Goal: Task Accomplishment & Management: Use online tool/utility

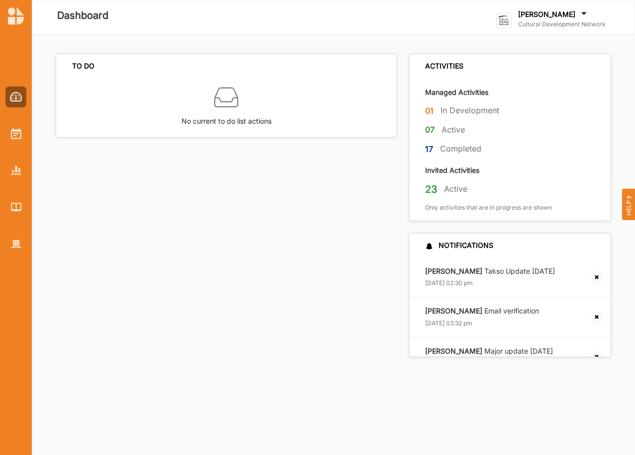
click at [543, 19] on div "[PERSON_NAME]" at bounding box center [561, 14] width 87 height 11
click at [511, 104] on div "Go To Admin" at bounding box center [545, 102] width 83 height 9
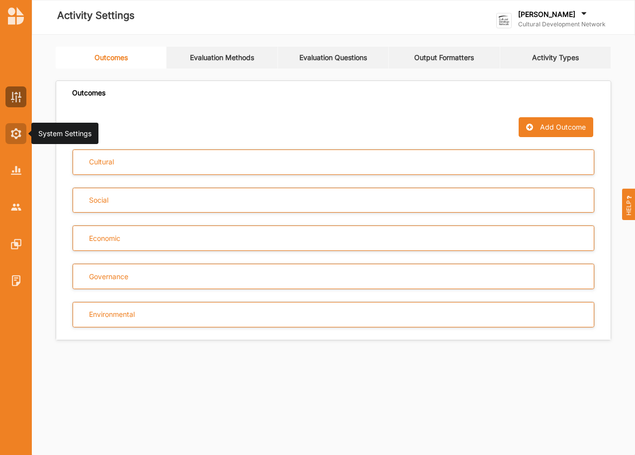
click at [17, 133] on img at bounding box center [16, 133] width 10 height 11
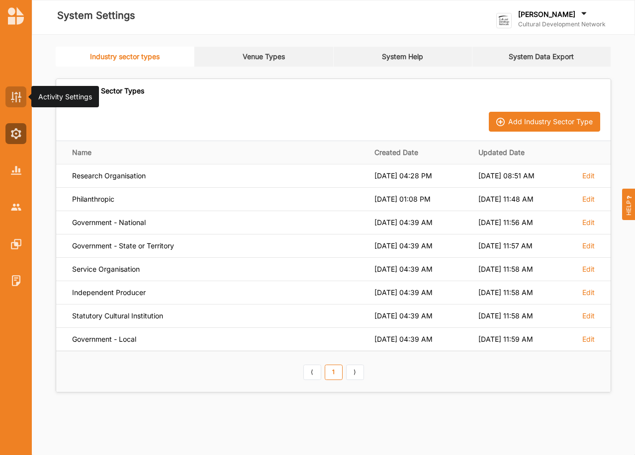
click at [15, 101] on img at bounding box center [16, 97] width 10 height 10
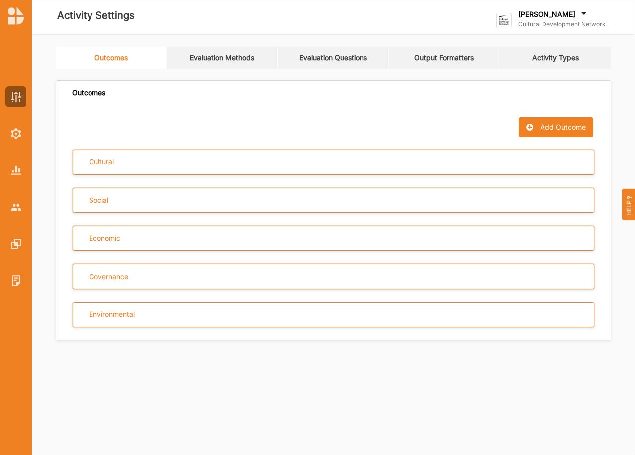
click at [568, 57] on link "Activity Types" at bounding box center [555, 58] width 111 height 22
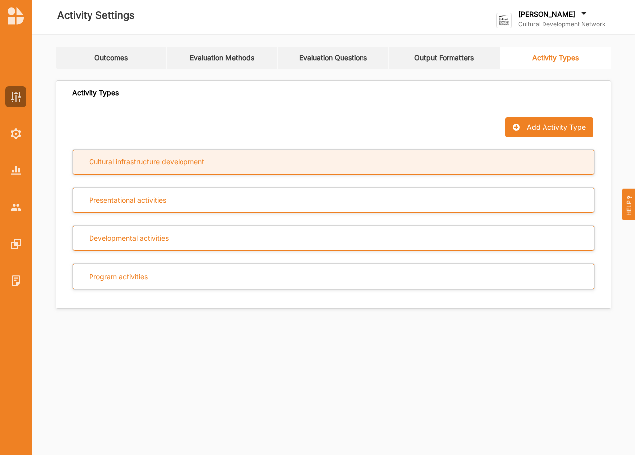
click at [236, 158] on div "Cultural infrastructure development" at bounding box center [333, 162] width 521 height 25
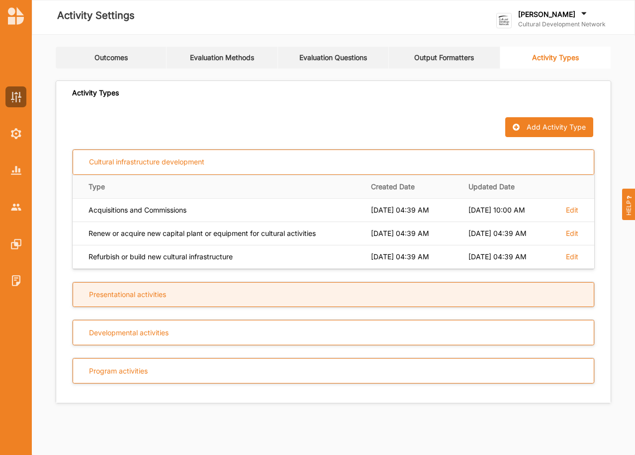
click at [104, 298] on div "Presentational activities" at bounding box center [127, 294] width 77 height 9
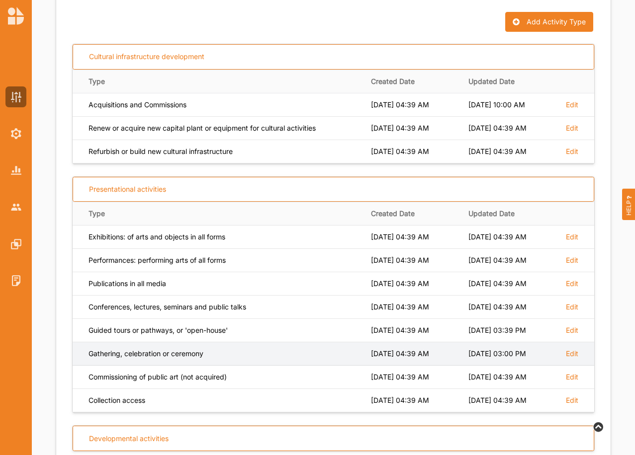
scroll to position [133, 0]
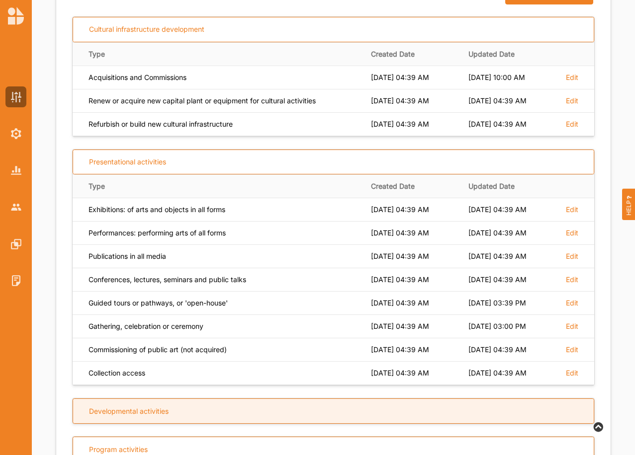
click at [191, 403] on div "Developmental activities" at bounding box center [333, 411] width 521 height 25
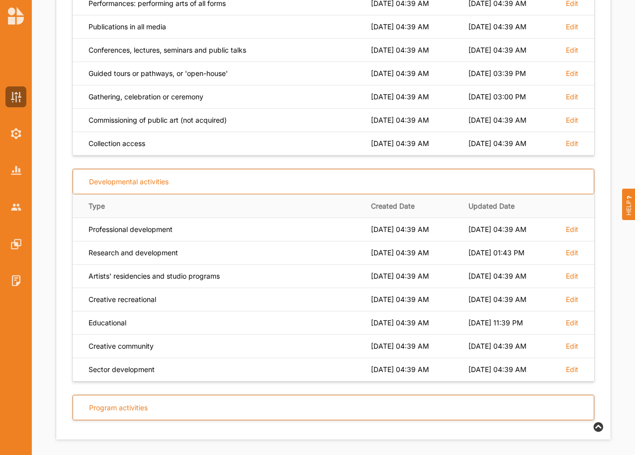
scroll to position [367, 0]
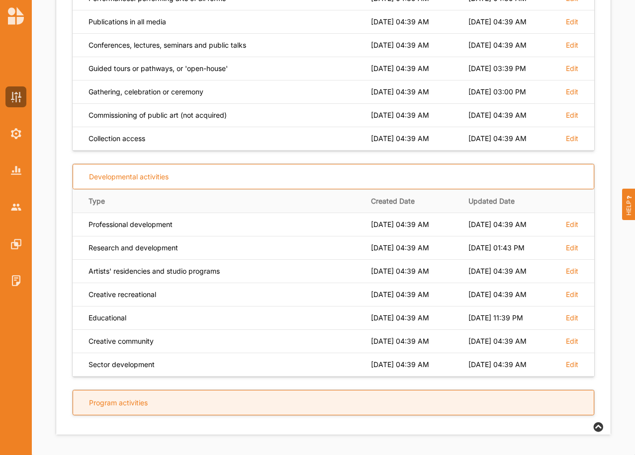
click at [125, 401] on div "Program activities" at bounding box center [118, 403] width 59 height 9
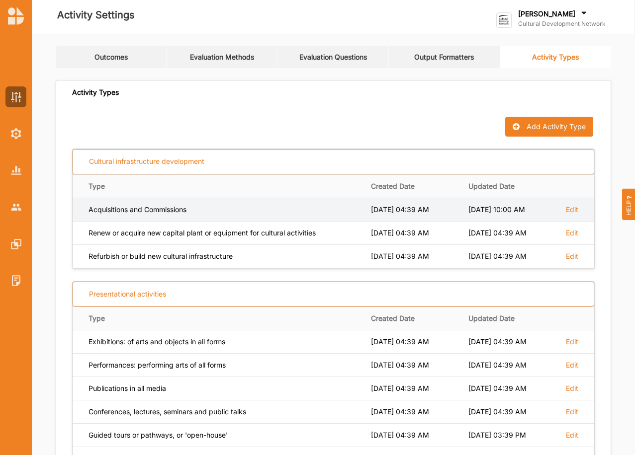
scroll to position [0, 0]
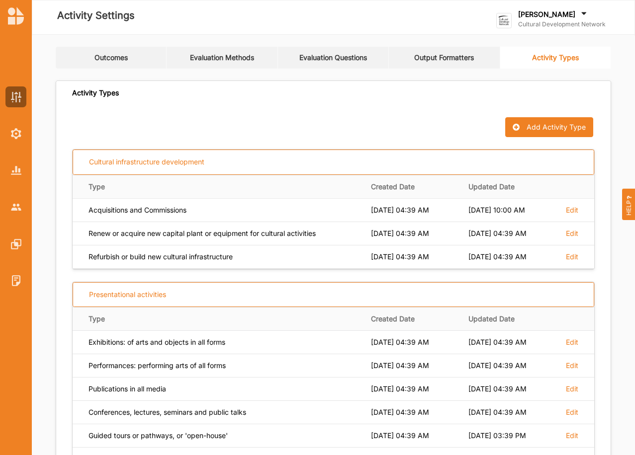
click at [206, 58] on link "Evaluation Methods" at bounding box center [221, 58] width 111 height 22
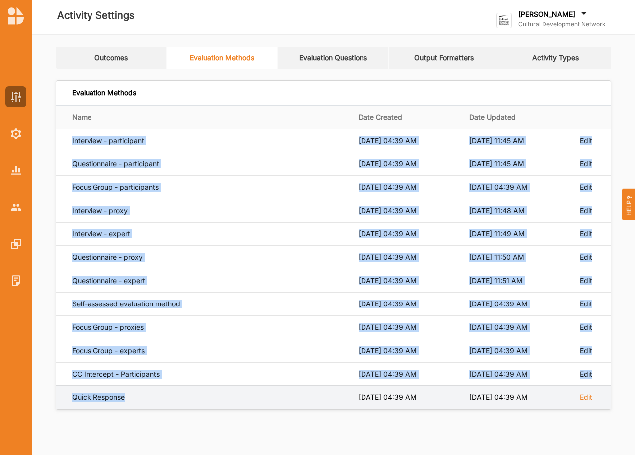
drag, startPoint x: 72, startPoint y: 135, endPoint x: 128, endPoint y: 396, distance: 266.4
click at [128, 396] on tbody "Interview - participant Jan 8, 2022 04:39 AM Sep 4, 2024 11:45 AM Edit Question…" at bounding box center [333, 269] width 554 height 280
copy tbody "Interview - participant Jan 8, 2022 04:39 AM Sep 4, 2024 11:45 AM Edit Question…"
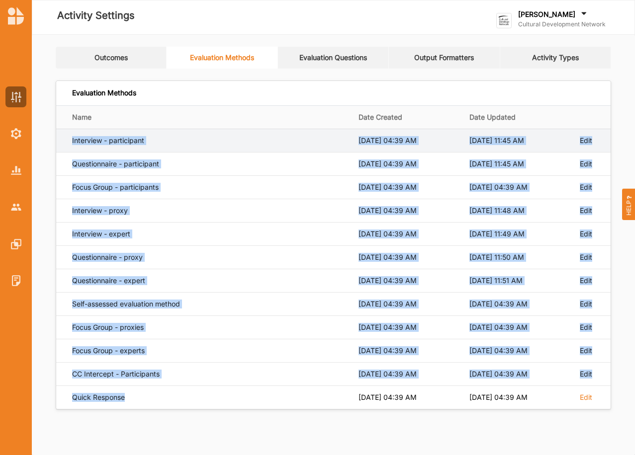
copy tbody "Interview - participant Jan 8, 2022 04:39 AM Sep 4, 2024 11:45 AM Edit Question…"
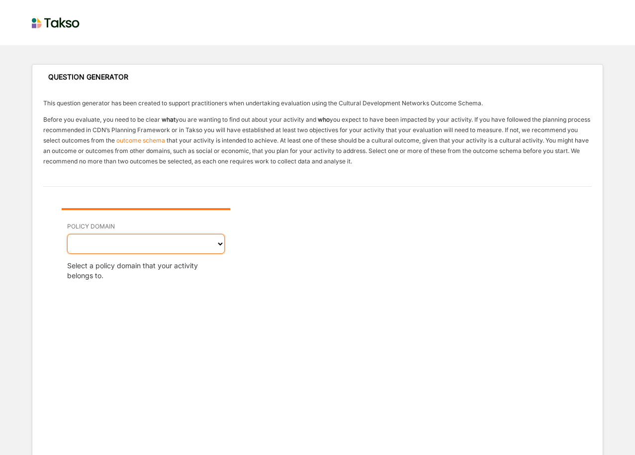
click at [220, 244] on select "Cultural Social Economic Governance Environmental" at bounding box center [146, 244] width 158 height 20
select select "1"
click at [67, 234] on select "Cultural Social Economic Governance Environmental" at bounding box center [146, 244] width 158 height 20
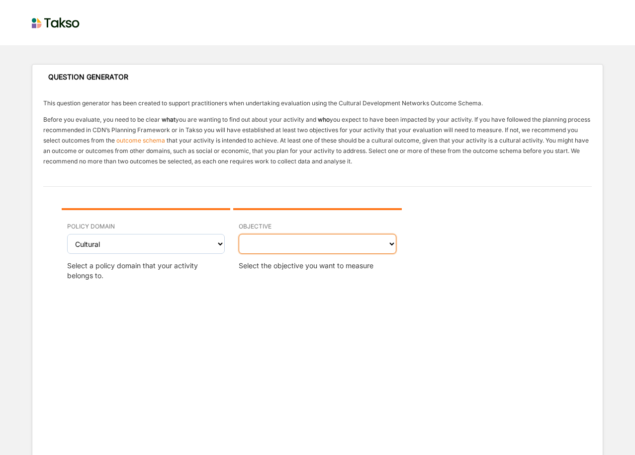
click at [390, 243] on select "Creativity stimulated Aesthetic enrichment experienced Knowledge, ideas and ins…" at bounding box center [318, 244] width 158 height 20
select select "1"
click at [239, 234] on select "Creativity stimulated Aesthetic enrichment experienced Knowledge, ideas and ins…" at bounding box center [318, 244] width 158 height 20
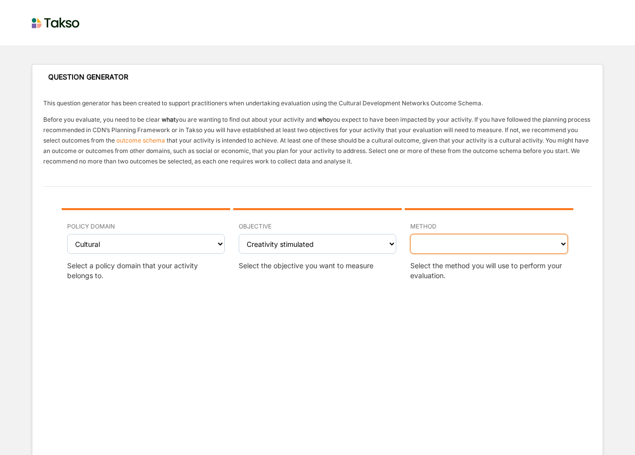
click at [564, 244] on select "Interview - participant Questionnaire - participant Focus Group - participants …" at bounding box center [489, 244] width 158 height 20
